Goal: Transaction & Acquisition: Purchase product/service

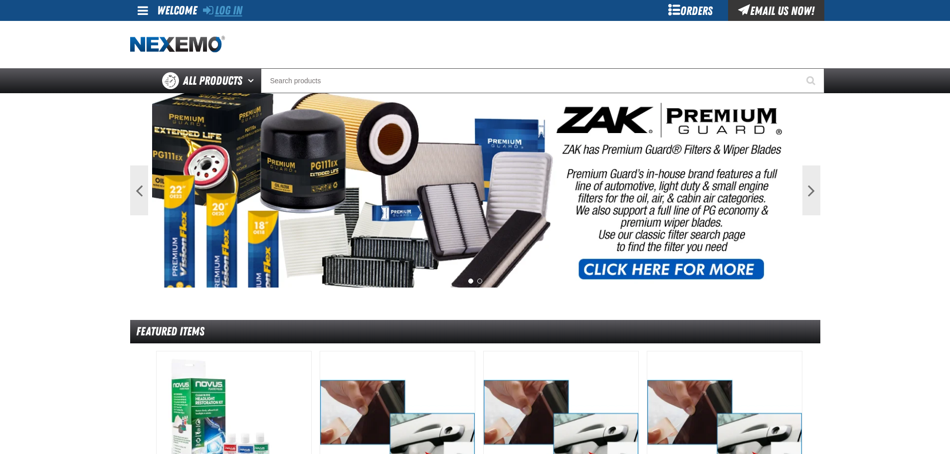
click at [232, 11] on link "Log In" at bounding box center [222, 10] width 39 height 14
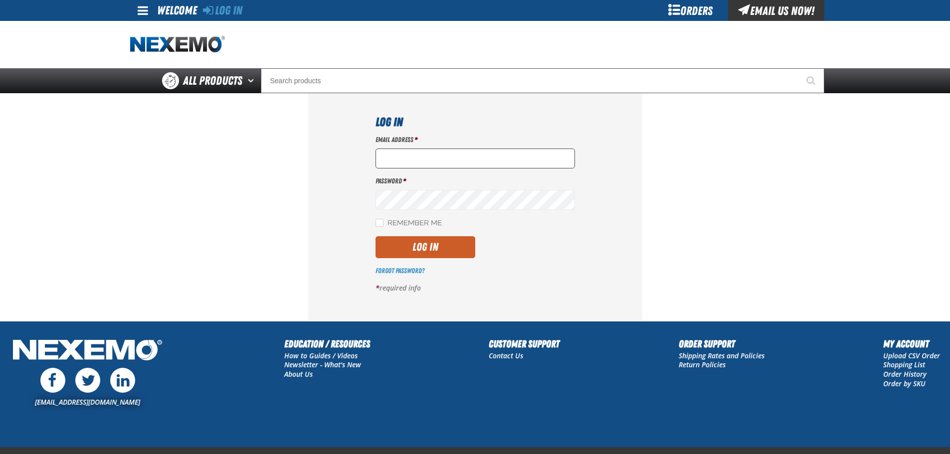
click at [403, 153] on input "Email Address *" at bounding box center [474, 159] width 199 height 20
type input "[EMAIL_ADDRESS][DOMAIN_NAME]"
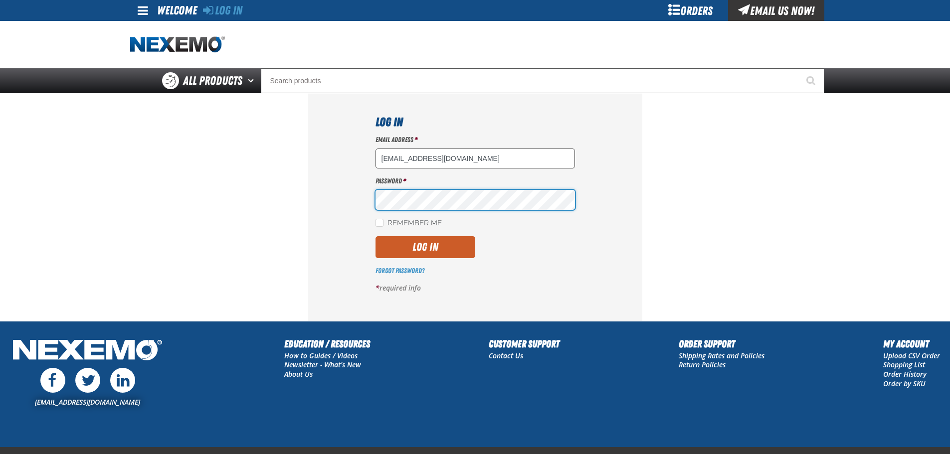
click at [375, 236] on button "Log In" at bounding box center [425, 247] width 100 height 22
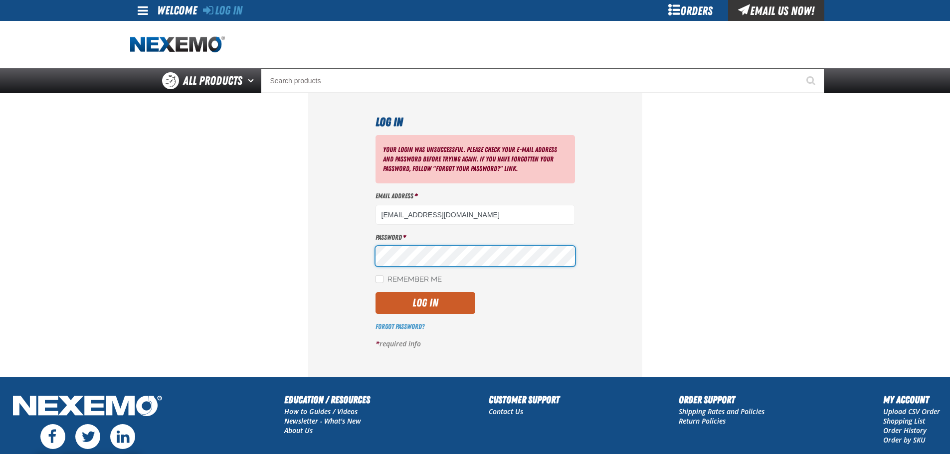
click at [375, 292] on button "Log In" at bounding box center [425, 303] width 100 height 22
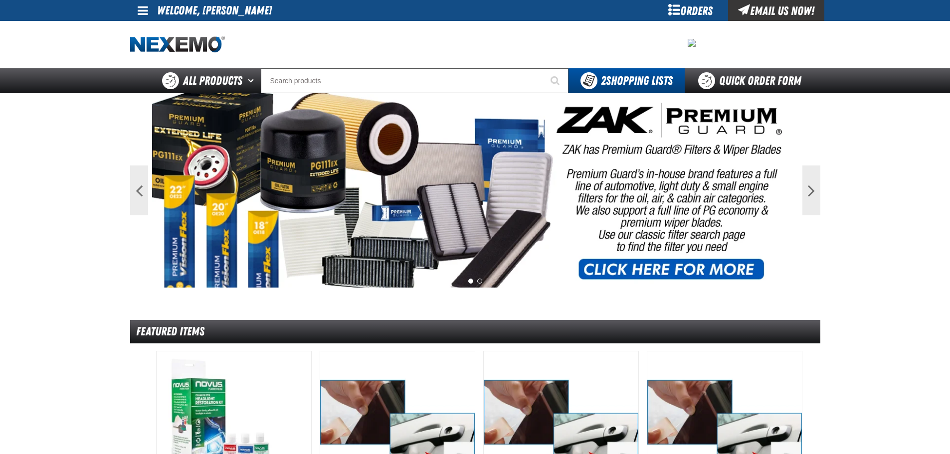
click at [141, 7] on span at bounding box center [143, 10] width 10 height 12
click at [158, 31] on link "My Account My Account" at bounding box center [157, 29] width 44 height 9
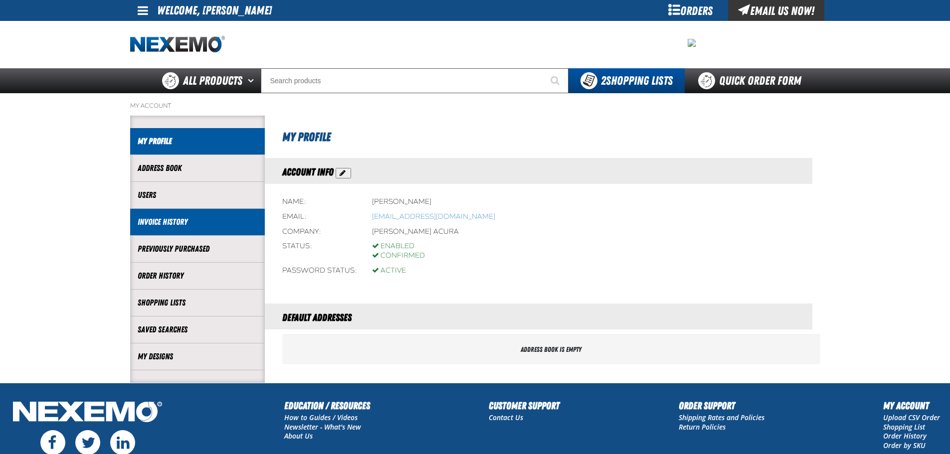
click at [179, 216] on link "Invoice History" at bounding box center [198, 221] width 120 height 11
click at [159, 220] on link "Invoice History" at bounding box center [198, 221] width 120 height 11
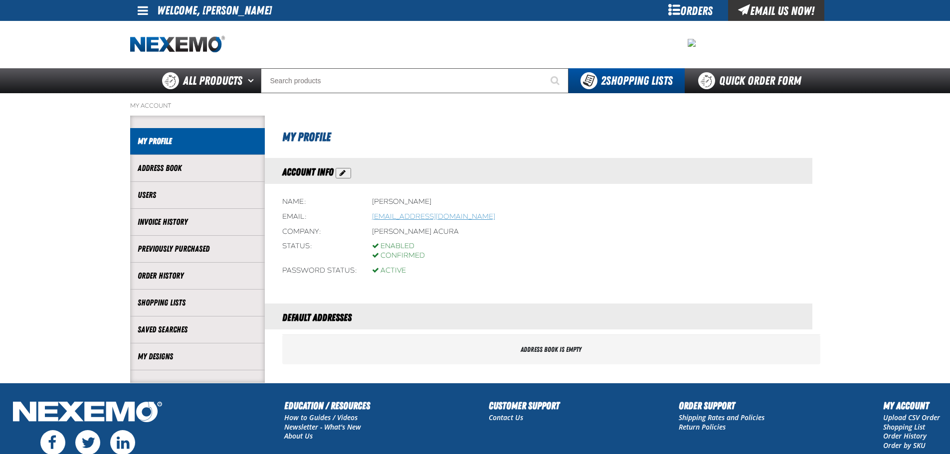
scroll to position [94, 0]
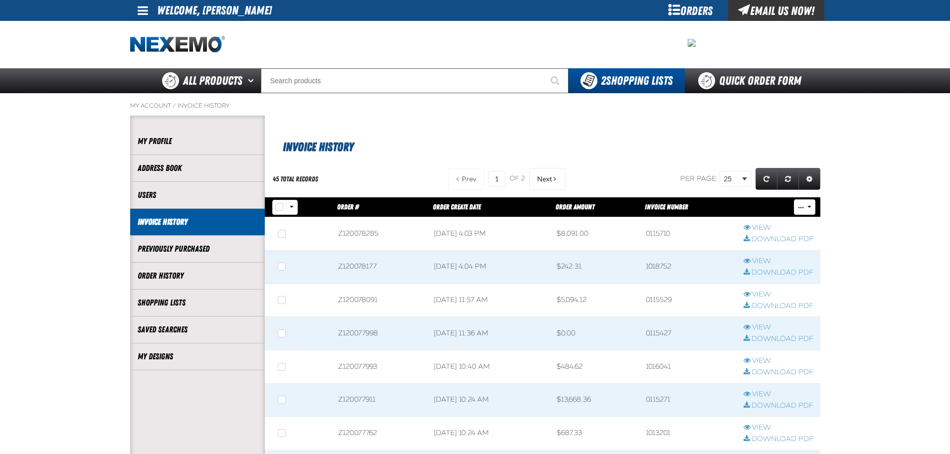
scroll to position [0, 0]
click at [763, 227] on link "View" at bounding box center [778, 227] width 70 height 9
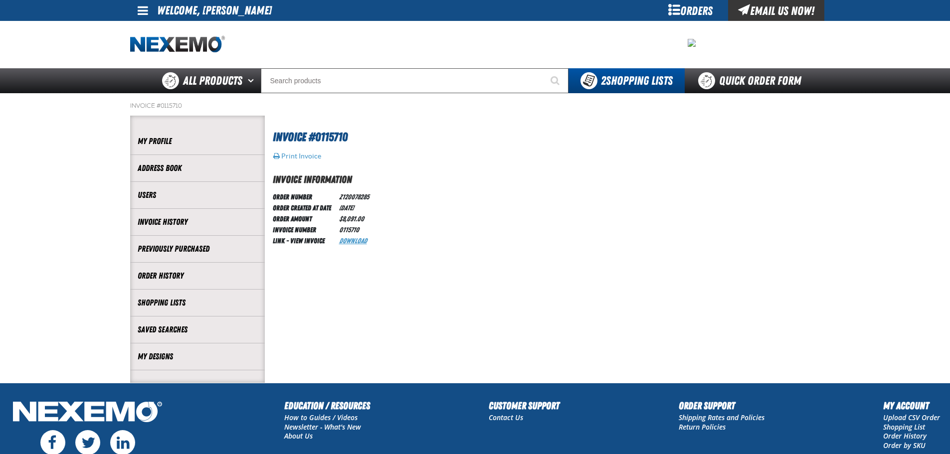
click at [354, 242] on link "Download" at bounding box center [353, 241] width 28 height 8
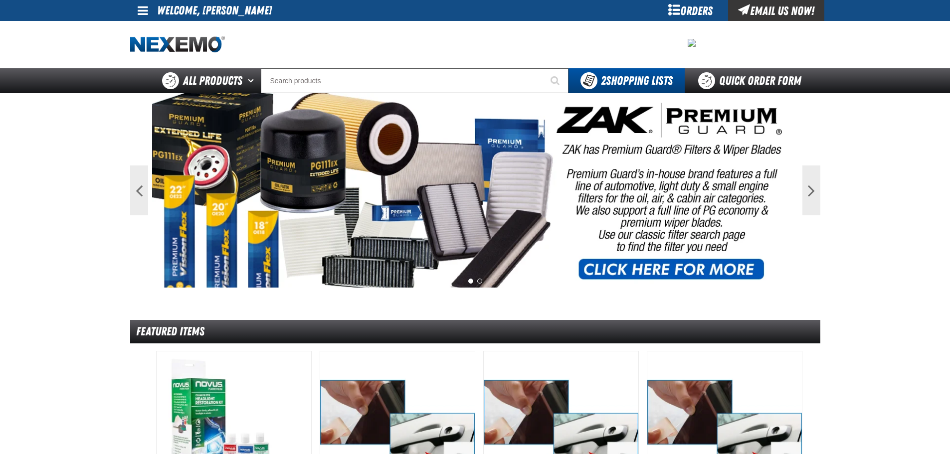
click at [138, 12] on span at bounding box center [143, 10] width 10 height 12
click at [143, 30] on link "My Account My Account" at bounding box center [157, 29] width 44 height 9
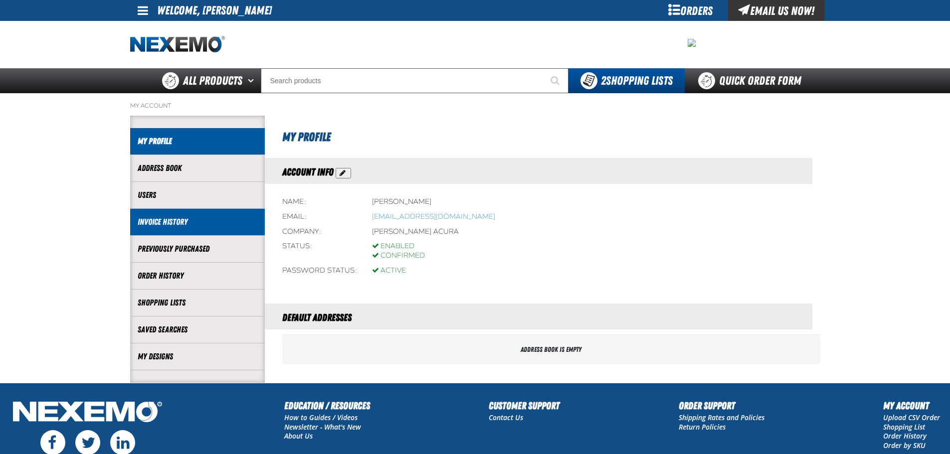
click at [176, 224] on link "Invoice History" at bounding box center [198, 221] width 120 height 11
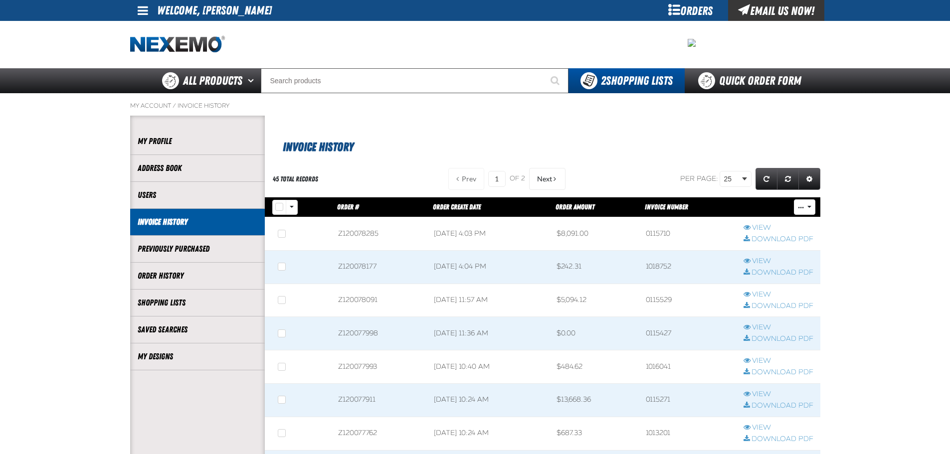
scroll to position [0, 0]
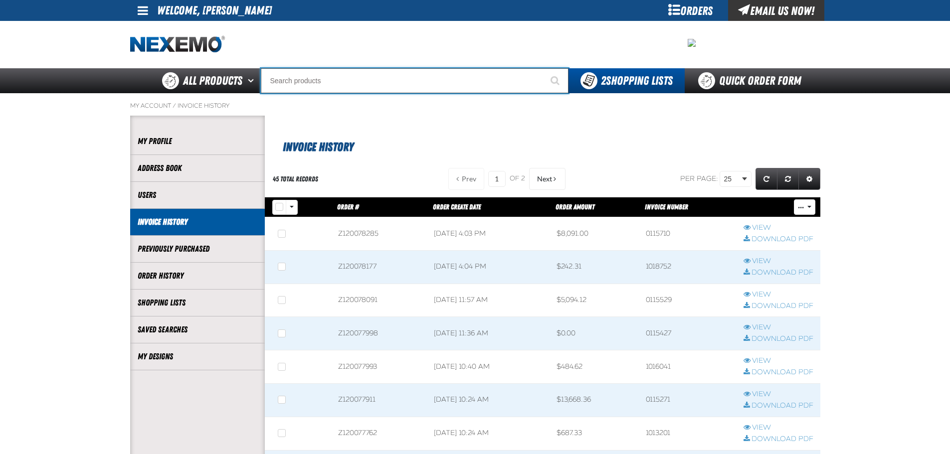
click at [287, 69] on input "Search" at bounding box center [415, 80] width 308 height 25
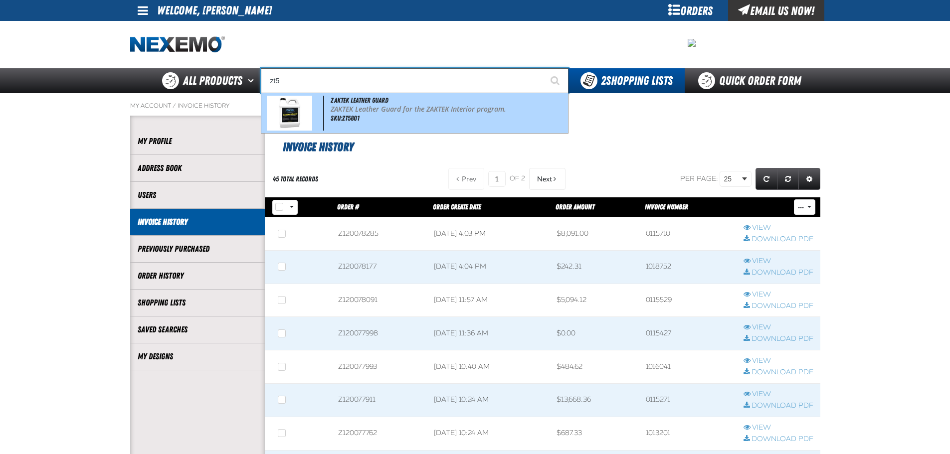
click at [399, 104] on div "ZAKTEK Leather Guard ZAKTEK Leather Guard for the ZAKTEK Interior program. SKU:…" at bounding box center [414, 113] width 307 height 40
type input "ZAKTEK Leather Guard"
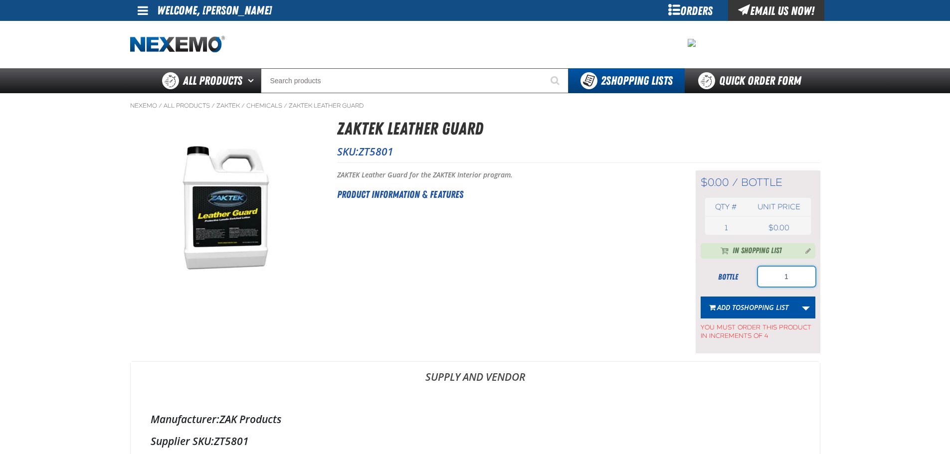
click at [801, 272] on input "1" at bounding box center [786, 277] width 57 height 20
type input "4"
click at [746, 307] on span "Shopping List" at bounding box center [764, 307] width 48 height 9
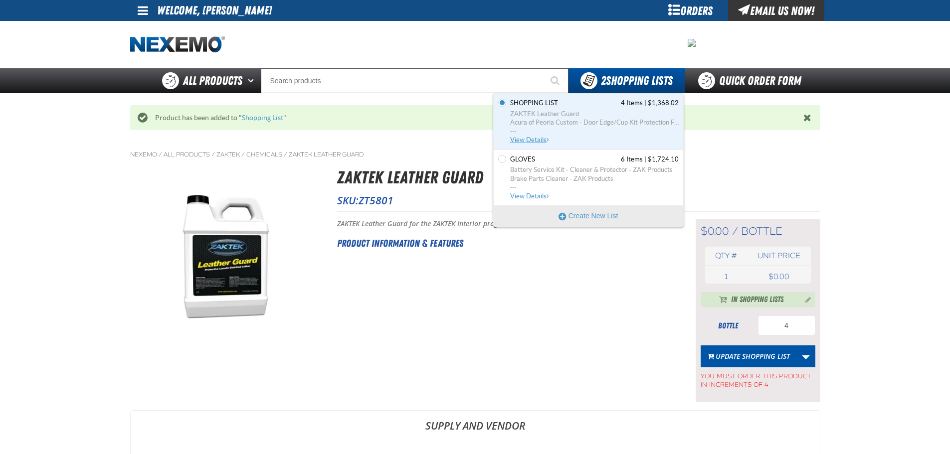
click at [553, 107] on span "Shopping List" at bounding box center [534, 103] width 48 height 9
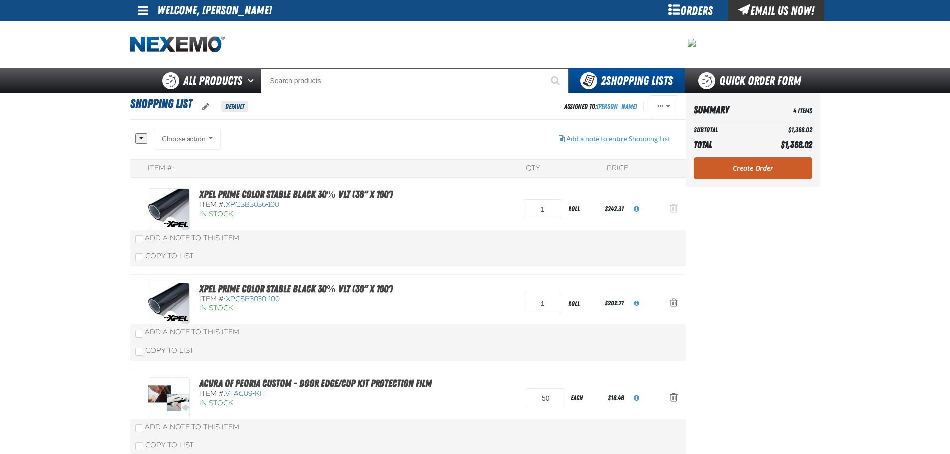
click at [670, 209] on span "Action Remove XPEL PRIME Color Stable Black 30% VLT (36&quot; x 100&#039;) from…" at bounding box center [674, 208] width 8 height 10
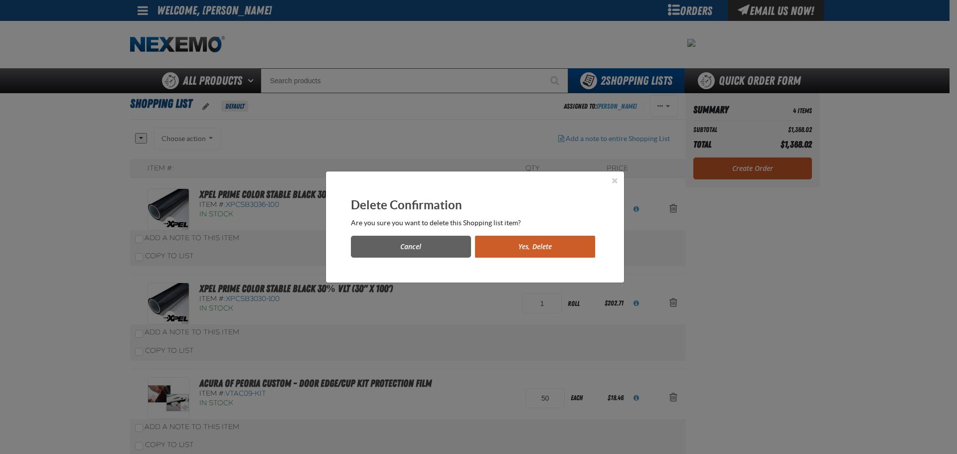
click at [550, 244] on button "Yes, Delete" at bounding box center [535, 247] width 120 height 22
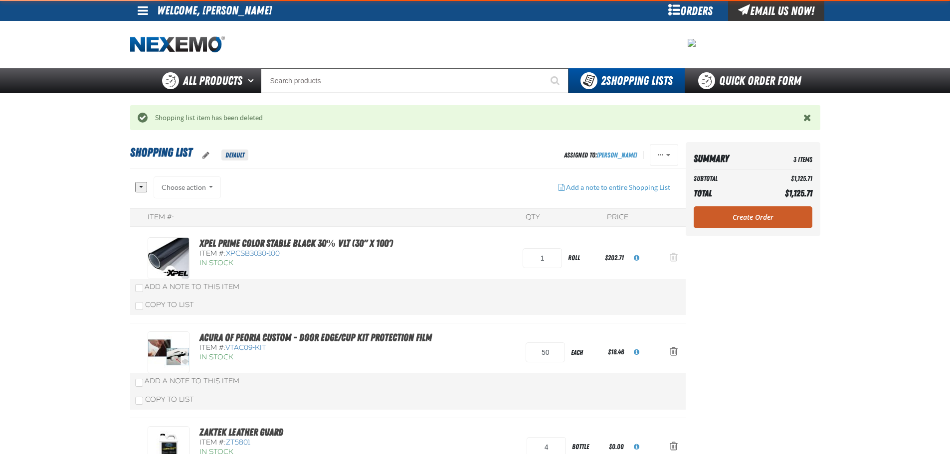
click at [670, 255] on span "Action Remove XPEL PRIME Color Stable Black 30% VLT (30&quot; x 100&#039;) from…" at bounding box center [674, 257] width 8 height 10
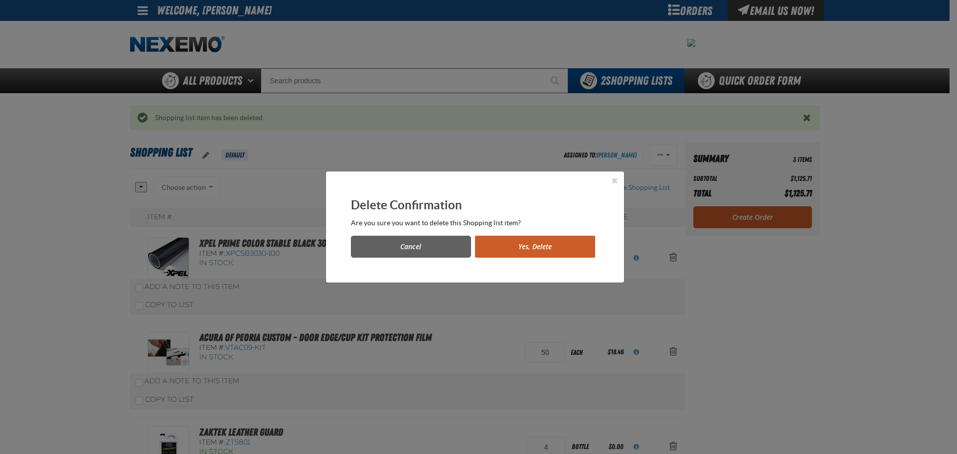
click at [511, 243] on button "Yes, Delete" at bounding box center [535, 247] width 120 height 22
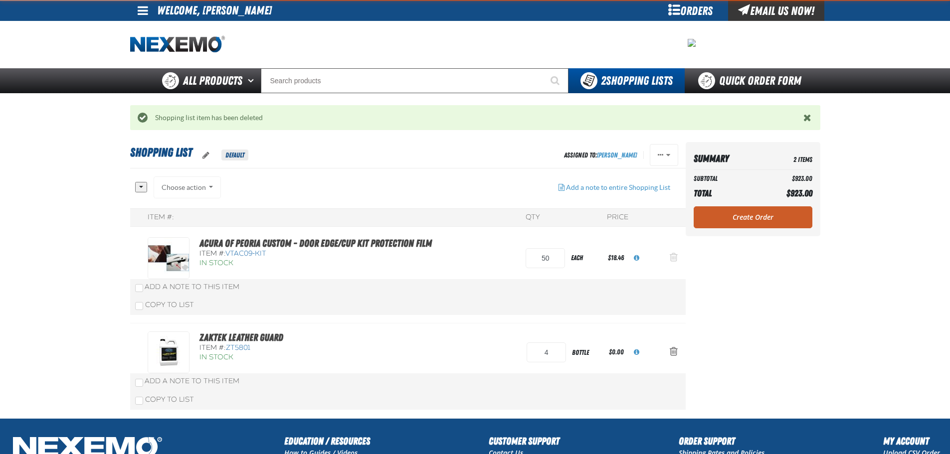
click at [672, 250] on button "Action Remove Acura of Peoria Custom - Door Edge/Cup Kit Protection Film from S…" at bounding box center [674, 258] width 24 height 22
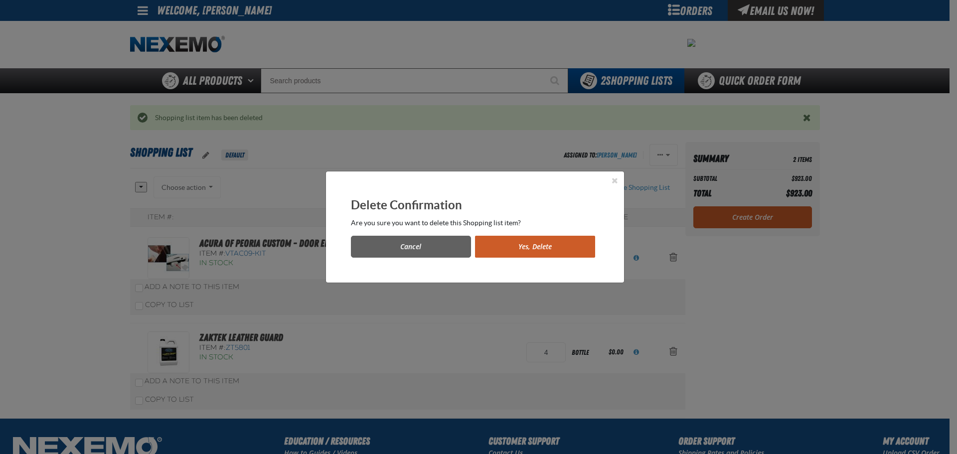
click at [579, 229] on div "Cancel Yes, Delete" at bounding box center [475, 243] width 248 height 30
click at [568, 237] on button "Yes, Delete" at bounding box center [535, 247] width 120 height 22
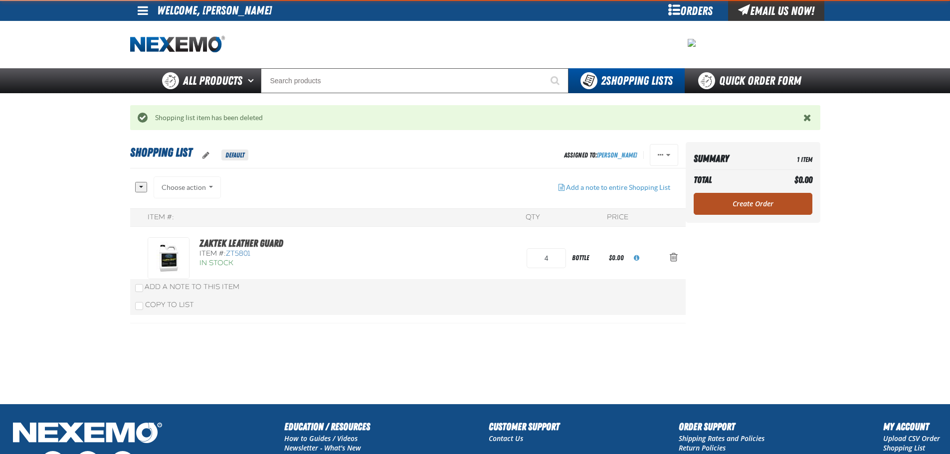
click at [756, 204] on link "Create Order" at bounding box center [753, 204] width 119 height 22
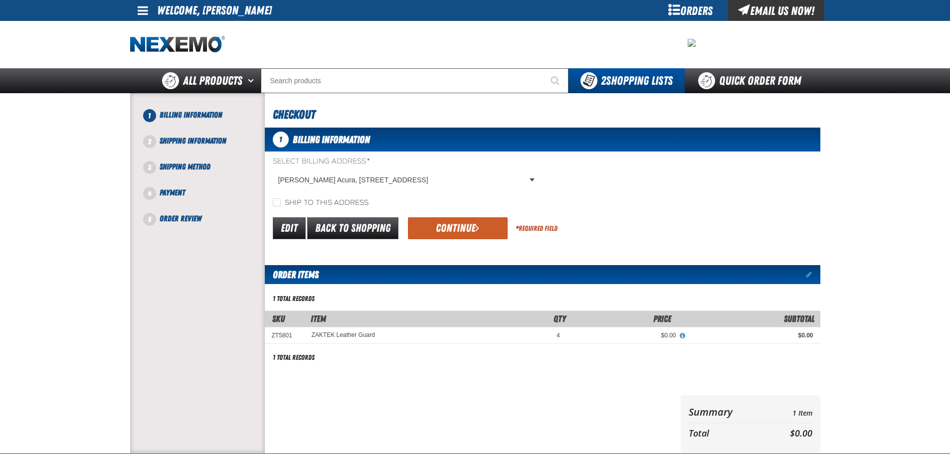
click at [482, 211] on form "Select Billing Address * Vandergriff Acura, 1100 West I-20, ARLINGTON TX US 760…" at bounding box center [542, 199] width 555 height 85
click at [482, 222] on button "Continue" at bounding box center [458, 228] width 100 height 22
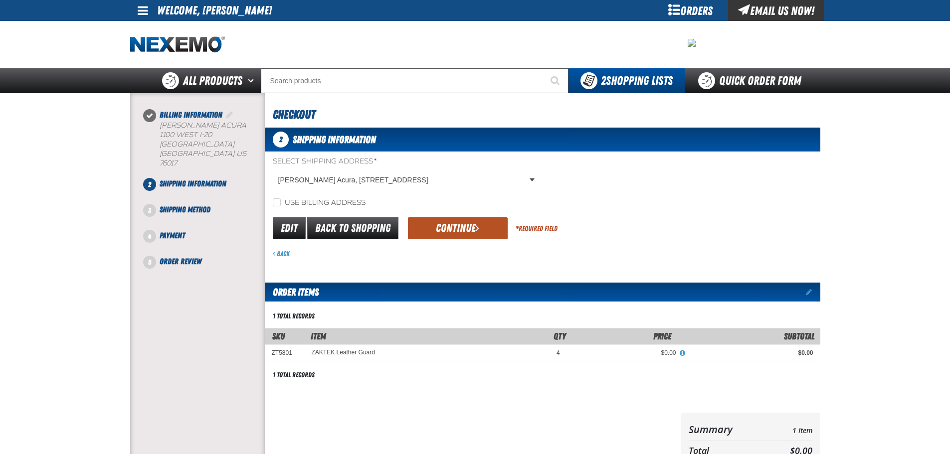
click at [433, 217] on button "Continue" at bounding box center [458, 228] width 100 height 22
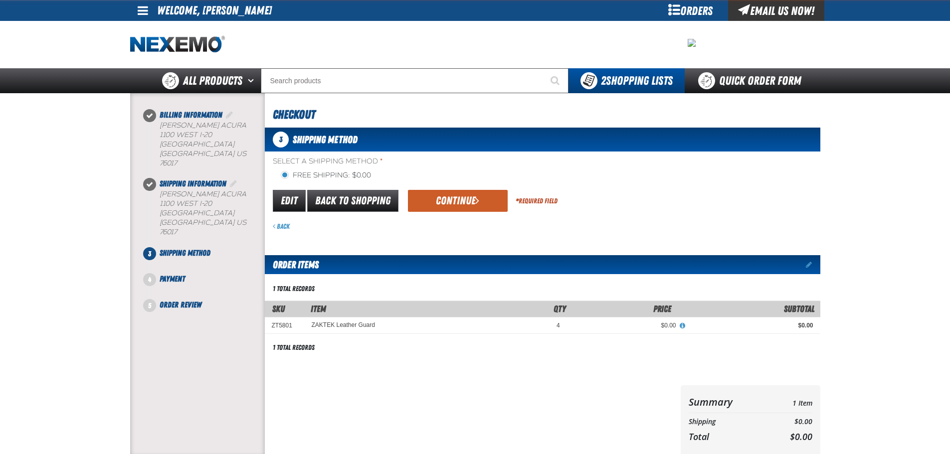
click at [442, 202] on button "Continue" at bounding box center [458, 201] width 100 height 22
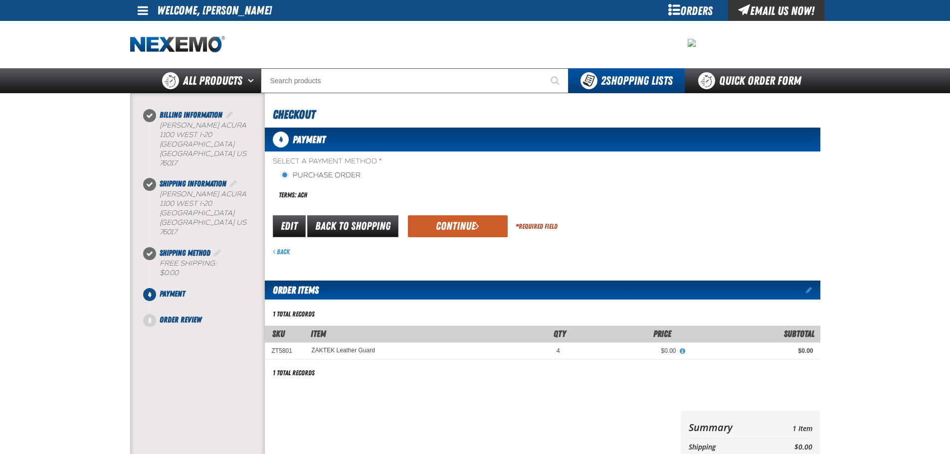
click at [453, 234] on button "Continue" at bounding box center [458, 226] width 100 height 22
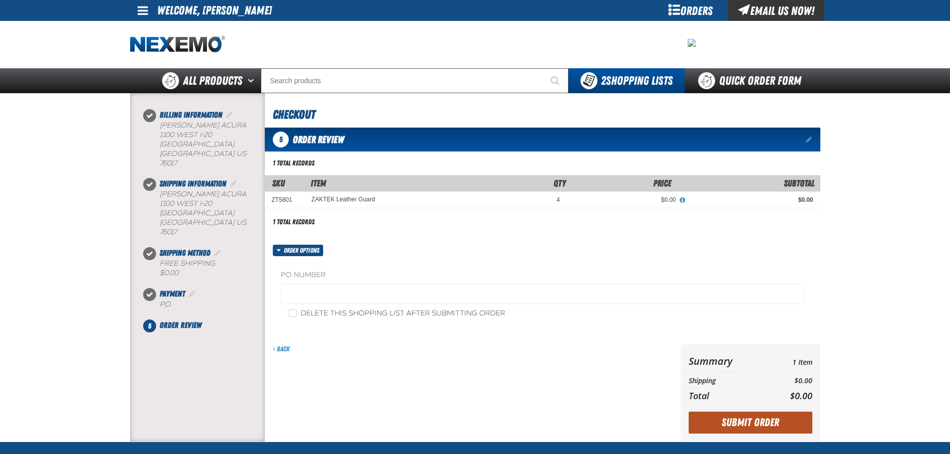
click at [718, 431] on button "Submit Order" at bounding box center [751, 423] width 124 height 22
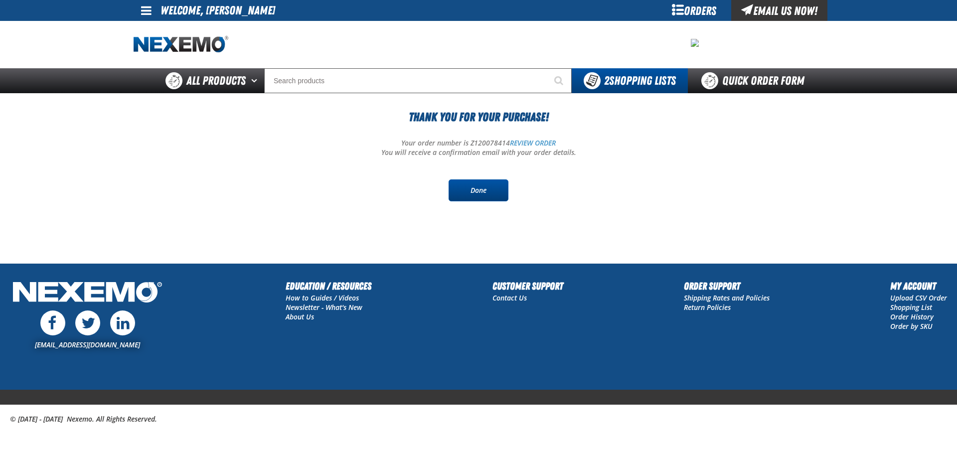
click at [472, 185] on link "Done" at bounding box center [479, 191] width 60 height 22
